Goal: Task Accomplishment & Management: Use online tool/utility

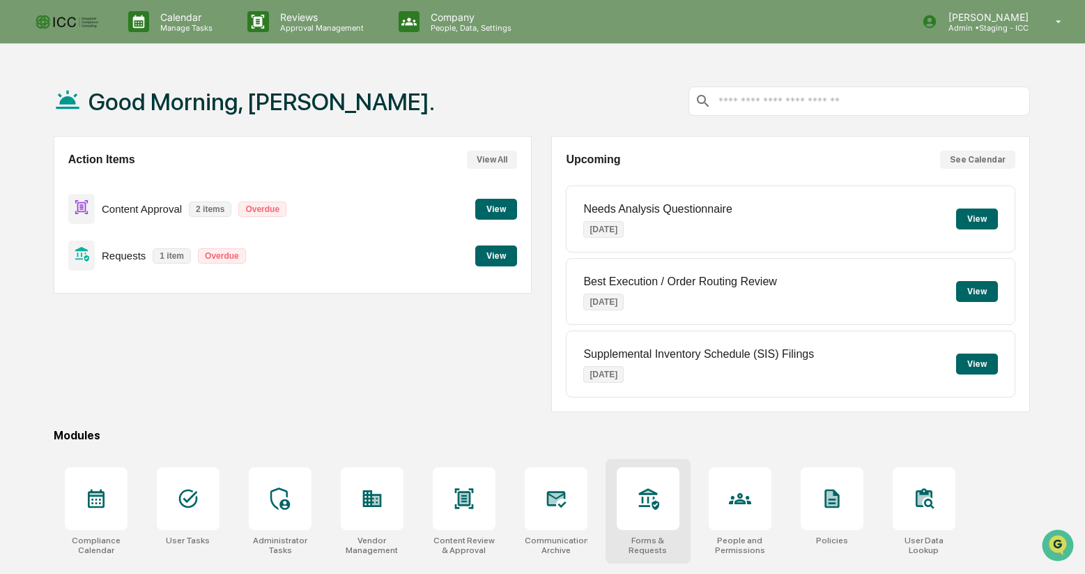
click at [641, 488] on icon at bounding box center [648, 498] width 22 height 22
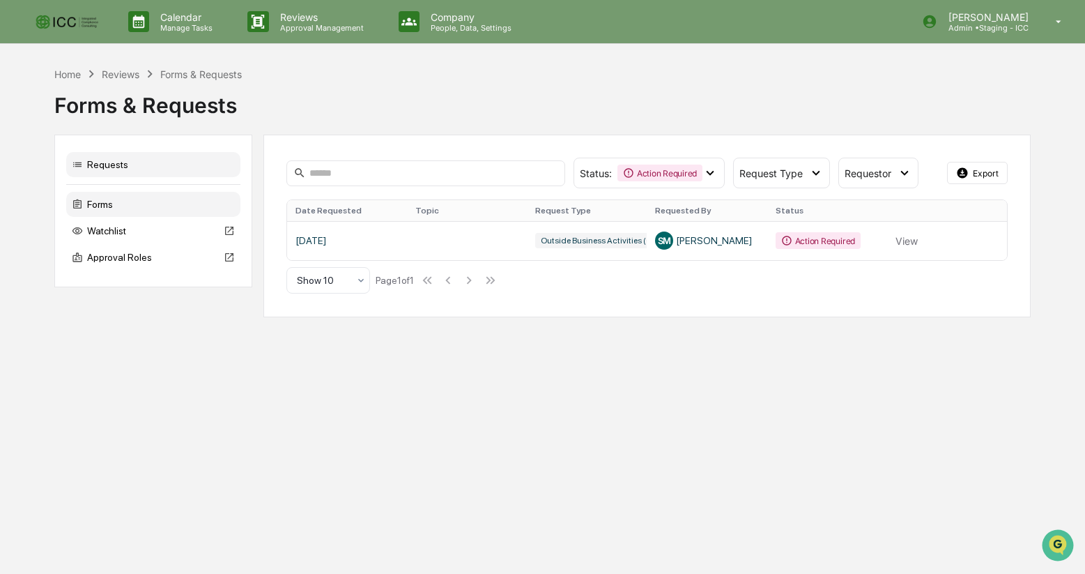
click at [117, 207] on div "Forms" at bounding box center [153, 204] width 174 height 25
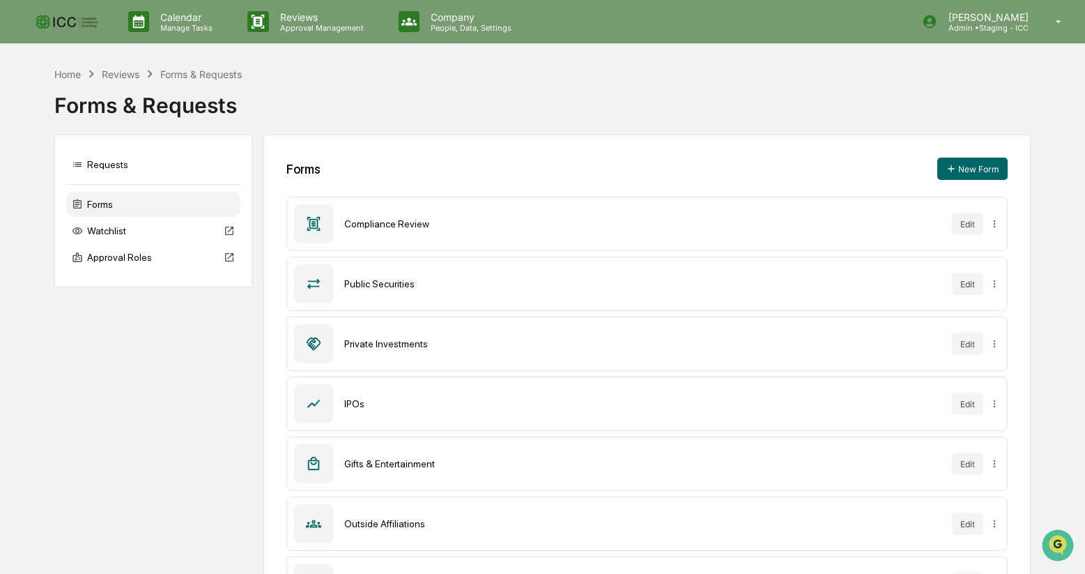
scroll to position [185, 0]
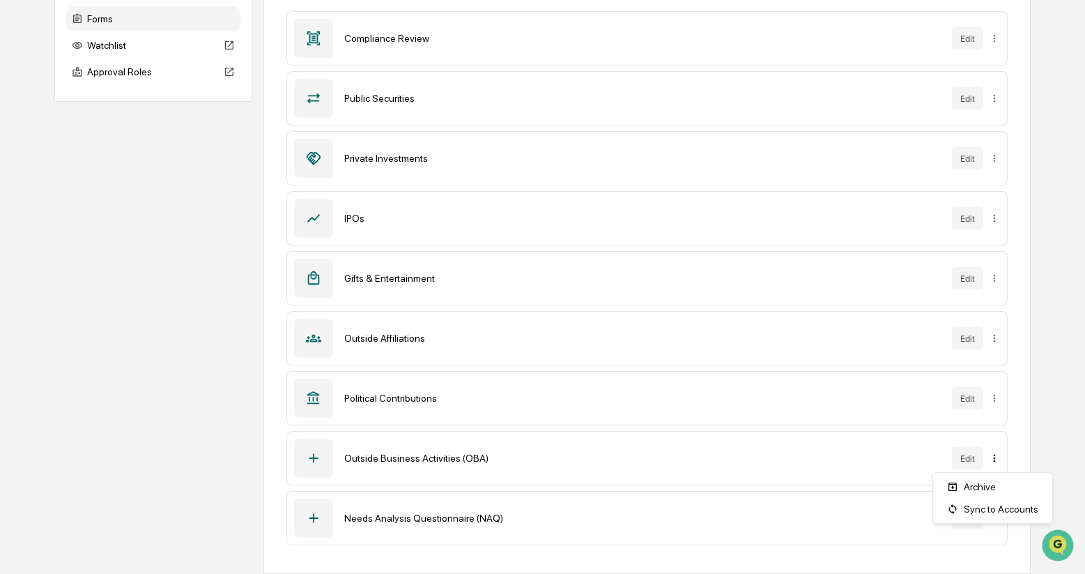
click at [995, 388] on html "Calendar Manage Tasks Reviews Approval Management Company People, Data, Setting…" at bounding box center [542, 102] width 1085 height 574
click at [966, 388] on html "Calendar Manage Tasks Reviews Approval Management Company People, Data, Setting…" at bounding box center [542, 102] width 1085 height 574
click at [966, 460] on button "Edit" at bounding box center [967, 458] width 31 height 22
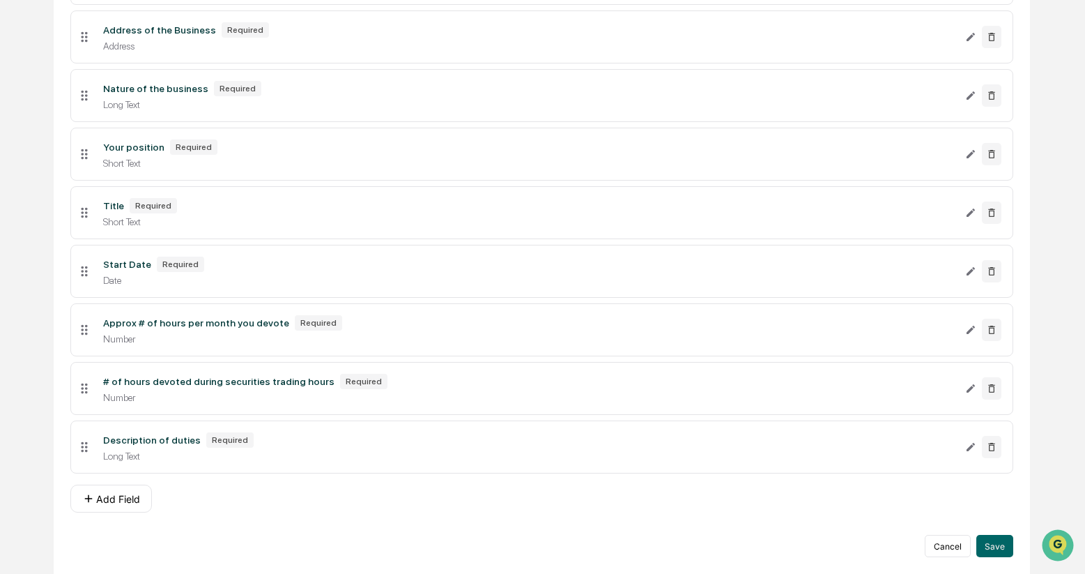
scroll to position [533, 0]
click at [947, 544] on button "Cancel" at bounding box center [948, 546] width 46 height 22
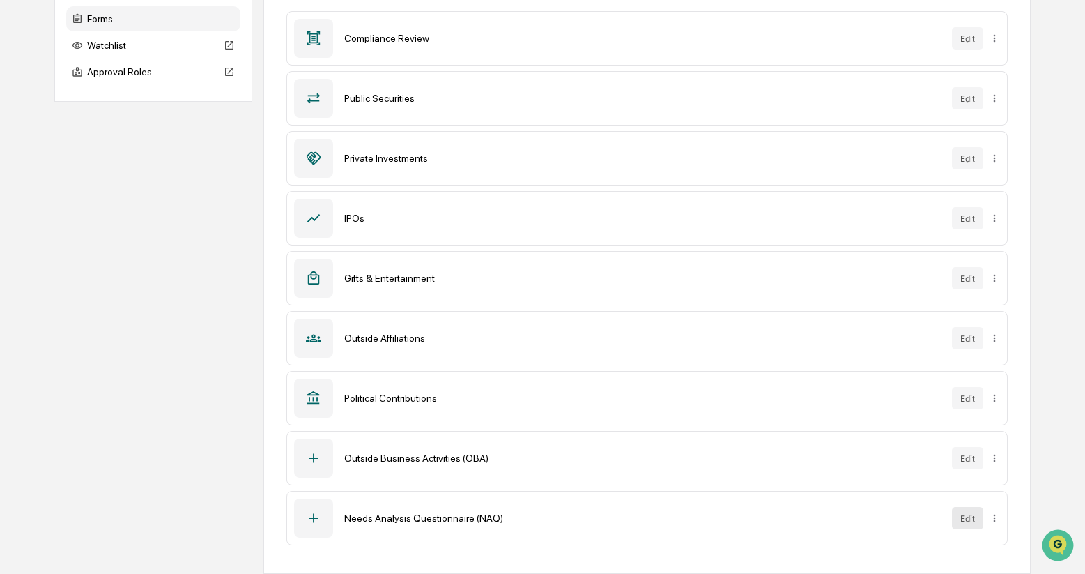
click at [965, 511] on button "Edit" at bounding box center [967, 518] width 31 height 22
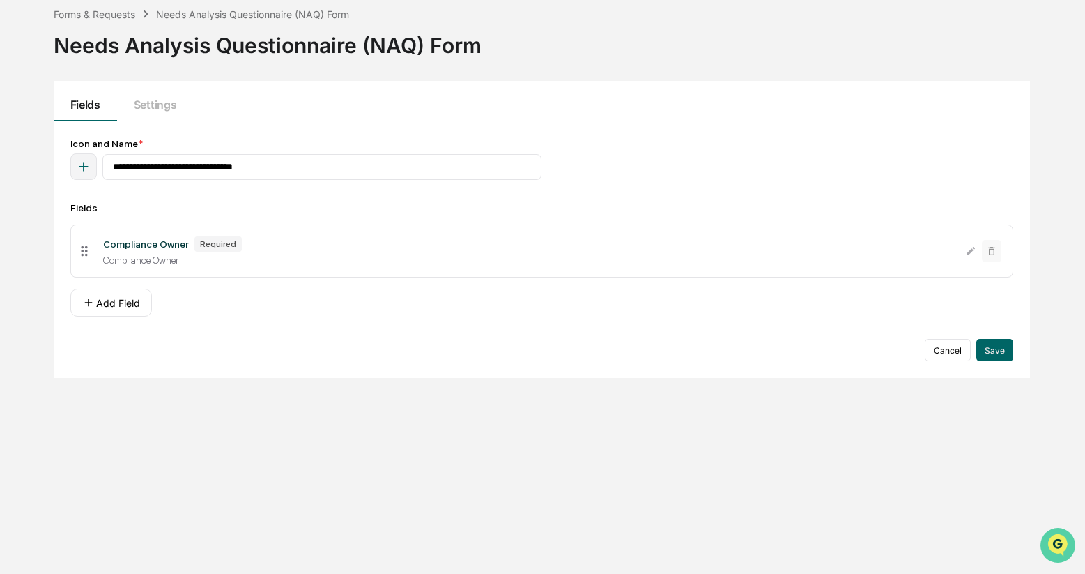
click at [1049, 549] on icon "Open customer support" at bounding box center [1058, 562] width 35 height 35
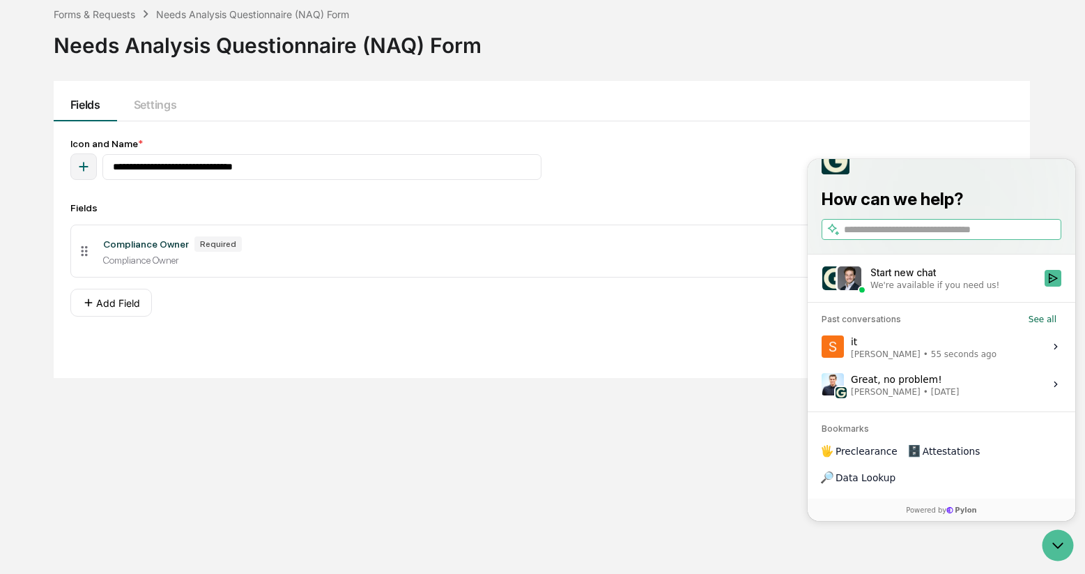
click at [961, 360] on span "55 seconds ago" at bounding box center [964, 354] width 66 height 11
click at [822, 347] on button "View issue" at bounding box center [821, 346] width 1 height 1
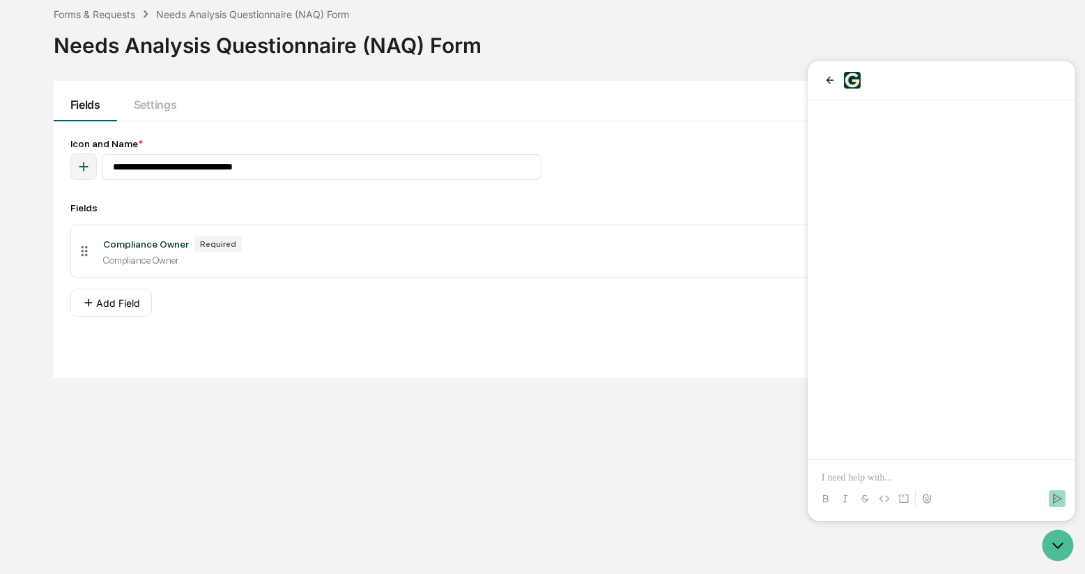
scroll to position [553, 0]
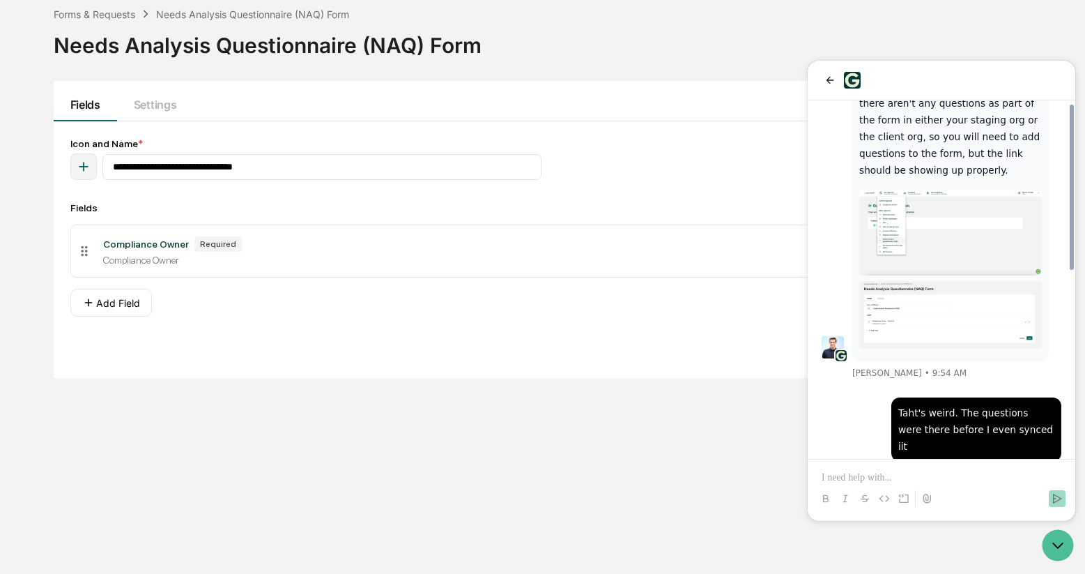
click at [896, 471] on p at bounding box center [942, 478] width 240 height 14
click at [925, 479] on p "**********" at bounding box center [942, 478] width 240 height 14
click at [1001, 481] on p "**********" at bounding box center [942, 478] width 240 height 14
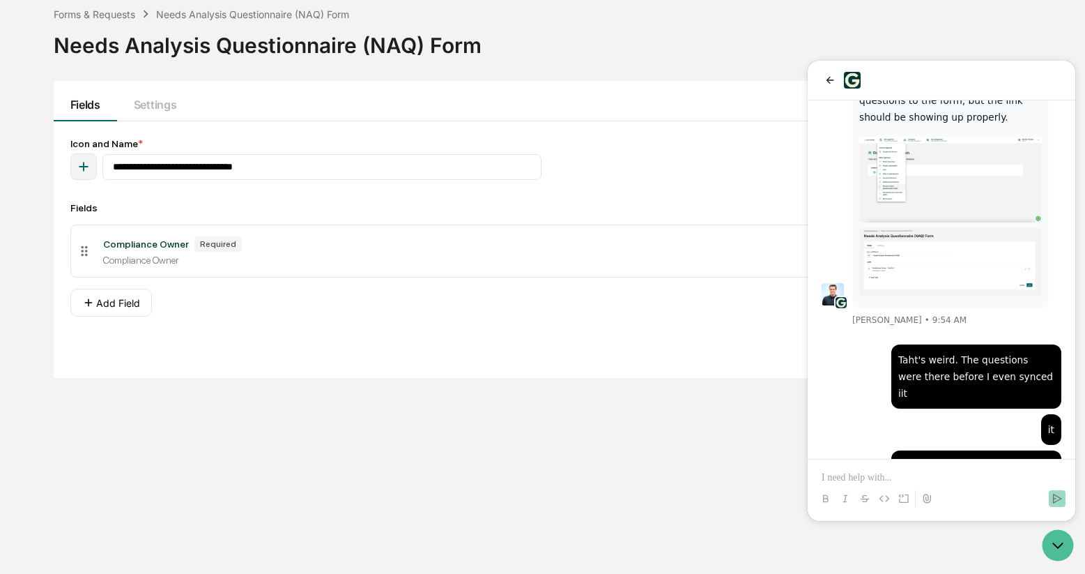
click at [490, 349] on div "Cancel Save" at bounding box center [541, 350] width 943 height 22
click at [1053, 546] on icon "Open customer support" at bounding box center [1058, 545] width 35 height 35
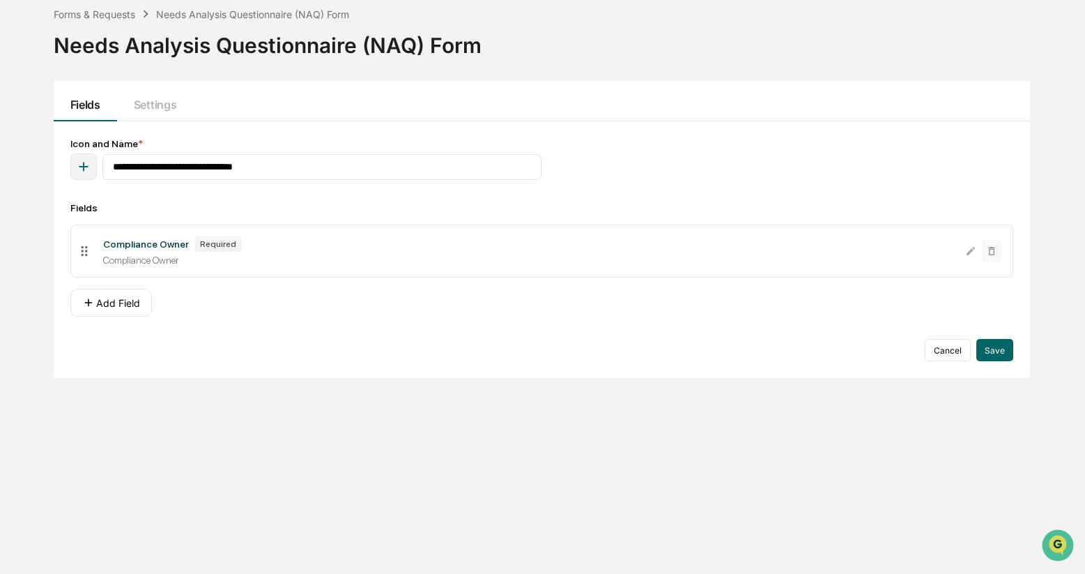
click at [599, 468] on div "**********" at bounding box center [542, 287] width 1018 height 574
click at [1057, 543] on img "Open customer support" at bounding box center [1058, 545] width 35 height 28
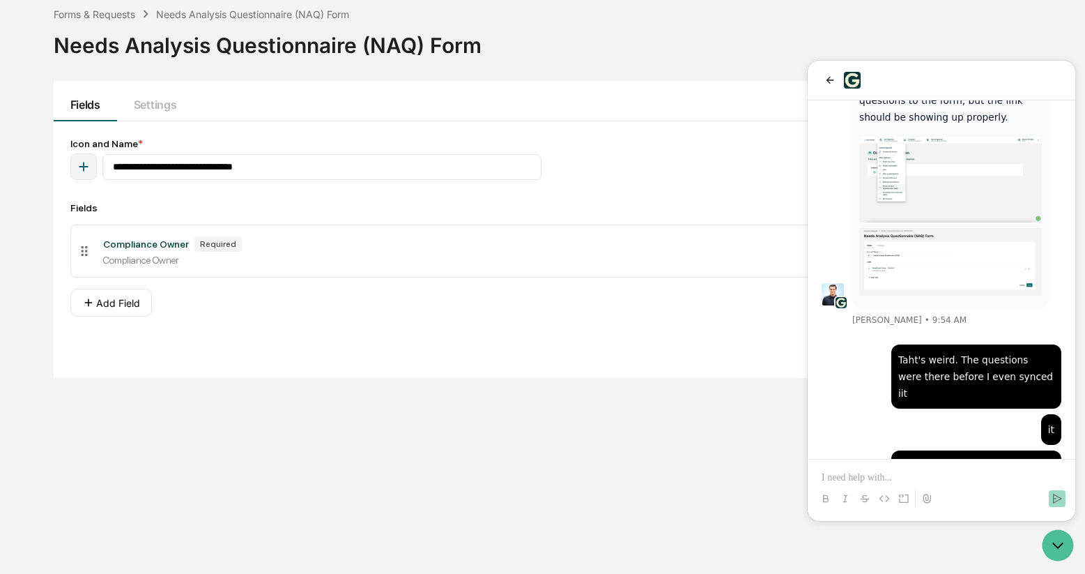
click at [924, 473] on p at bounding box center [942, 478] width 240 height 14
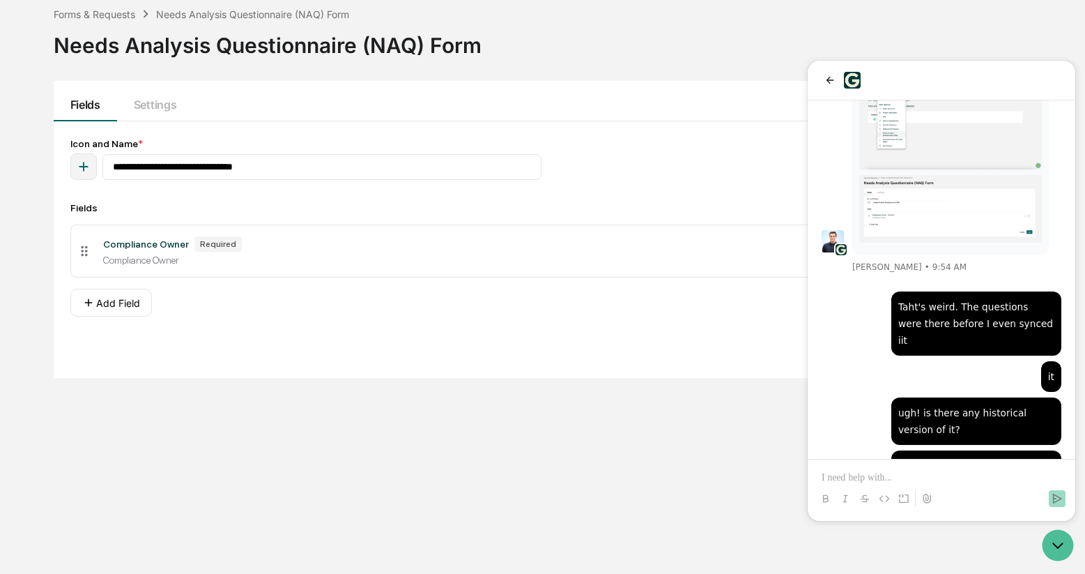
scroll to position [793, 0]
